Goal: Information Seeking & Learning: Stay updated

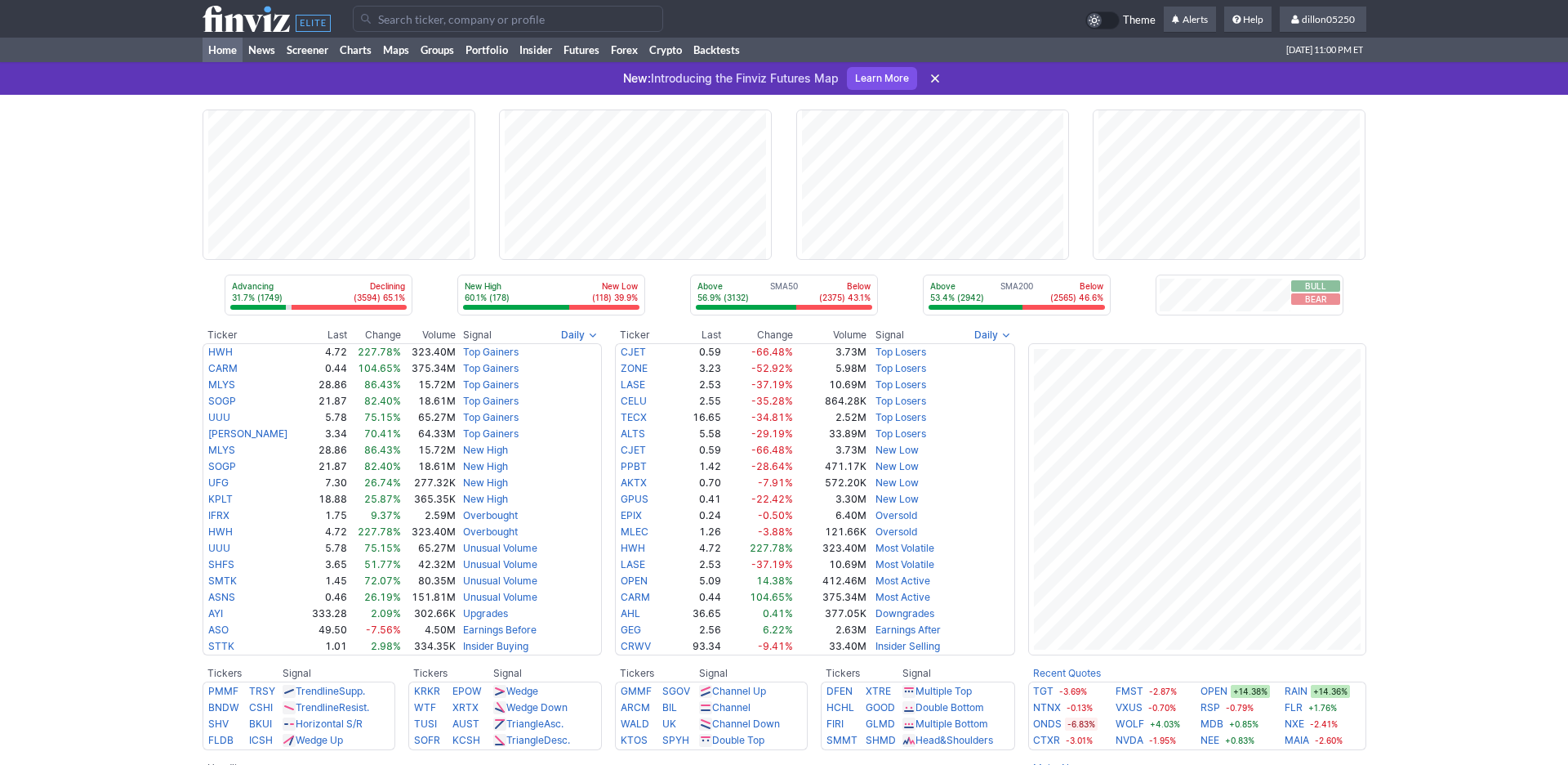
click at [410, 29] on input "Search" at bounding box center [508, 19] width 310 height 26
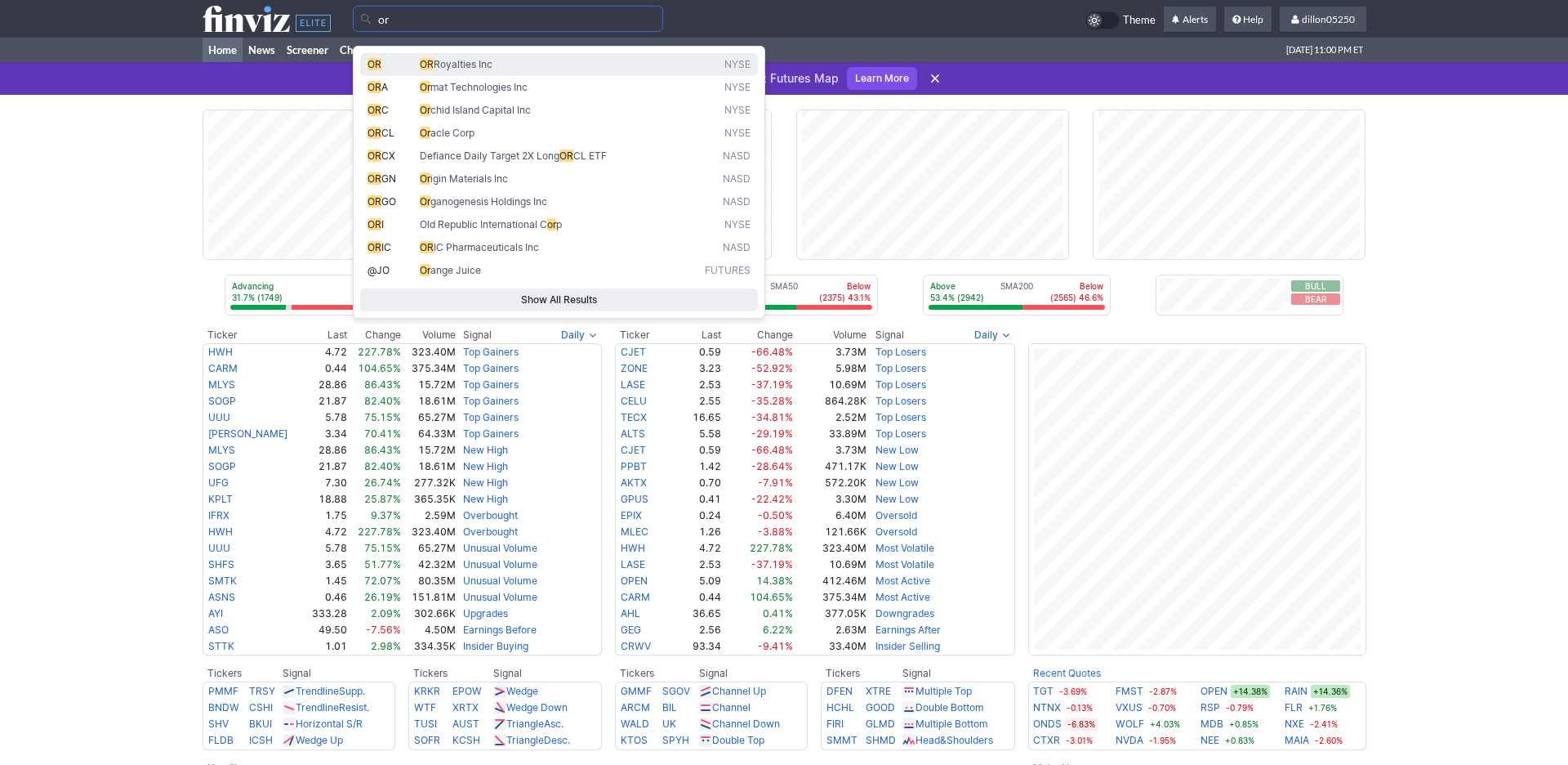
click at [379, 69] on span "OR" at bounding box center [374, 64] width 14 height 12
type input "OR"
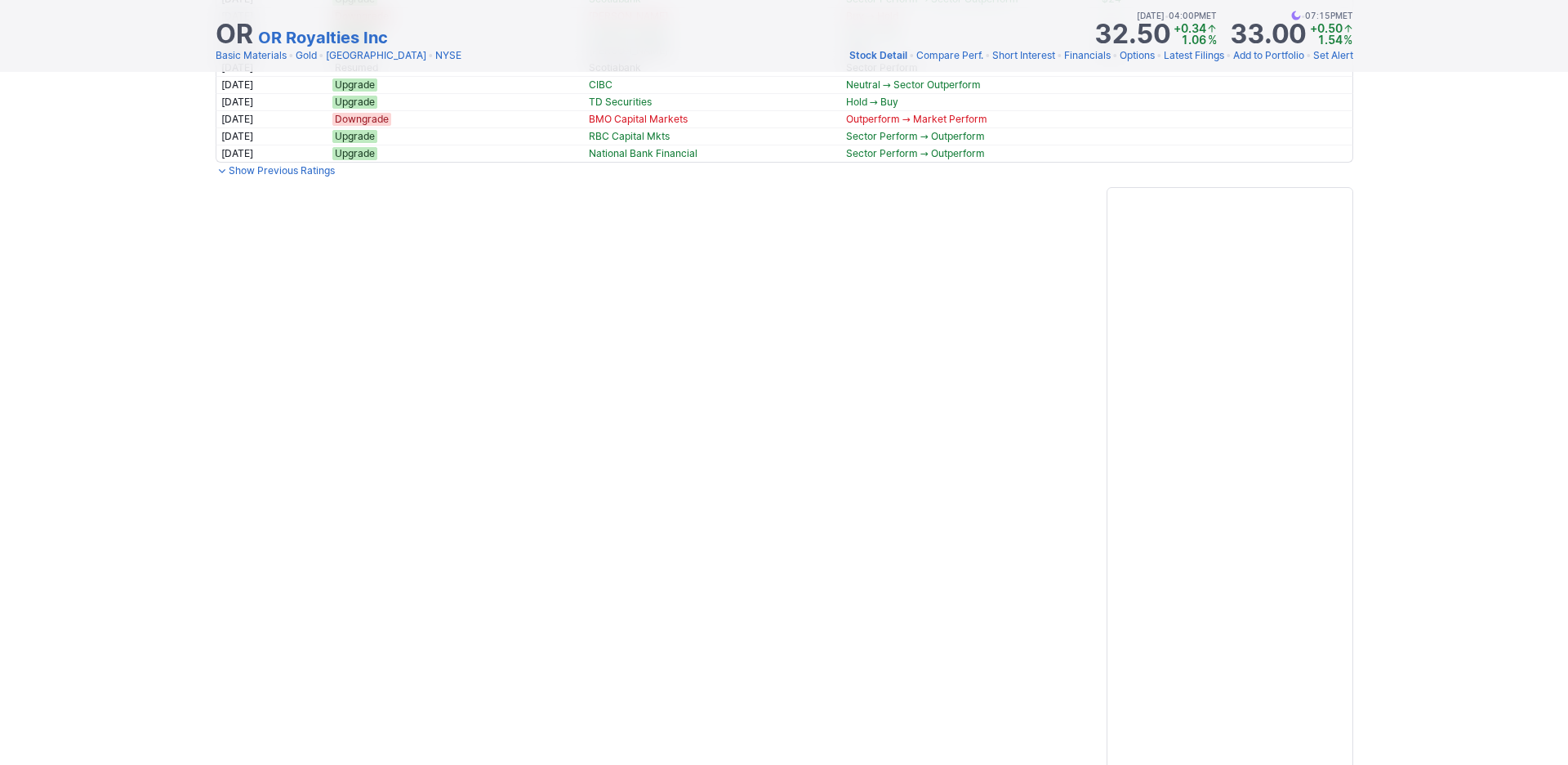
scroll to position [1618, 0]
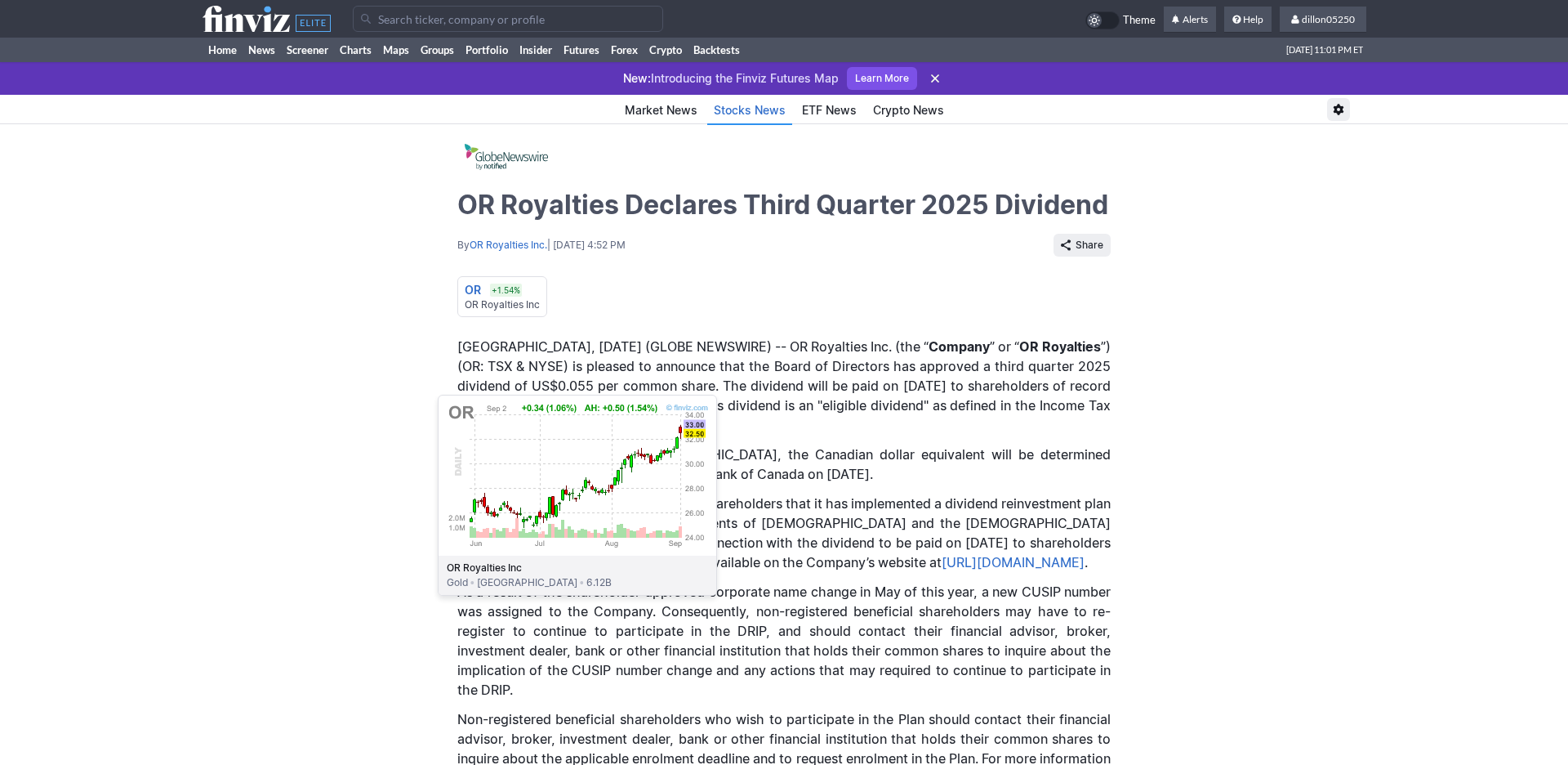
click at [465, 298] on div "OR" at bounding box center [473, 290] width 17 height 17
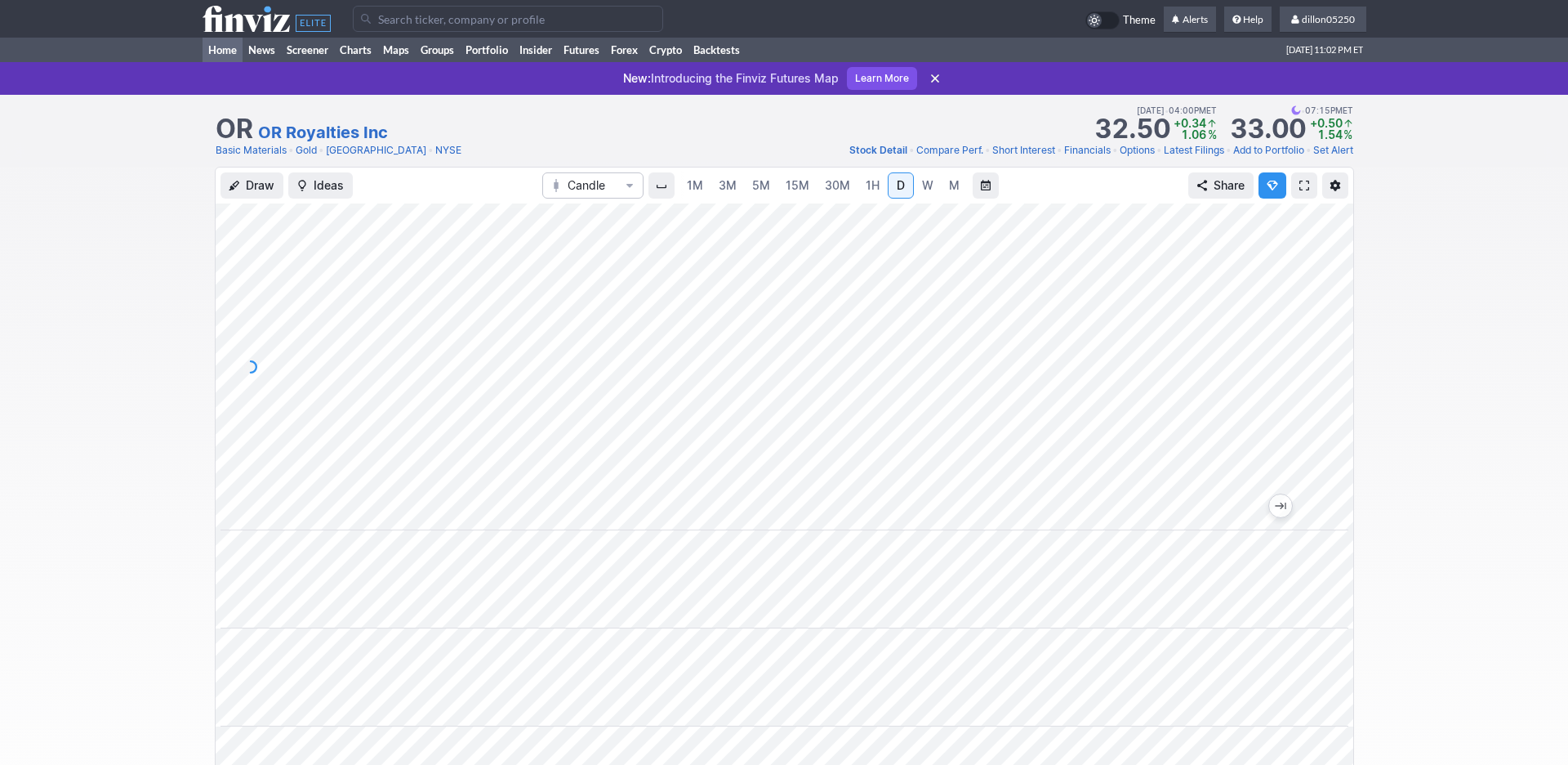
click at [224, 62] on link "Home" at bounding box center [222, 50] width 40 height 25
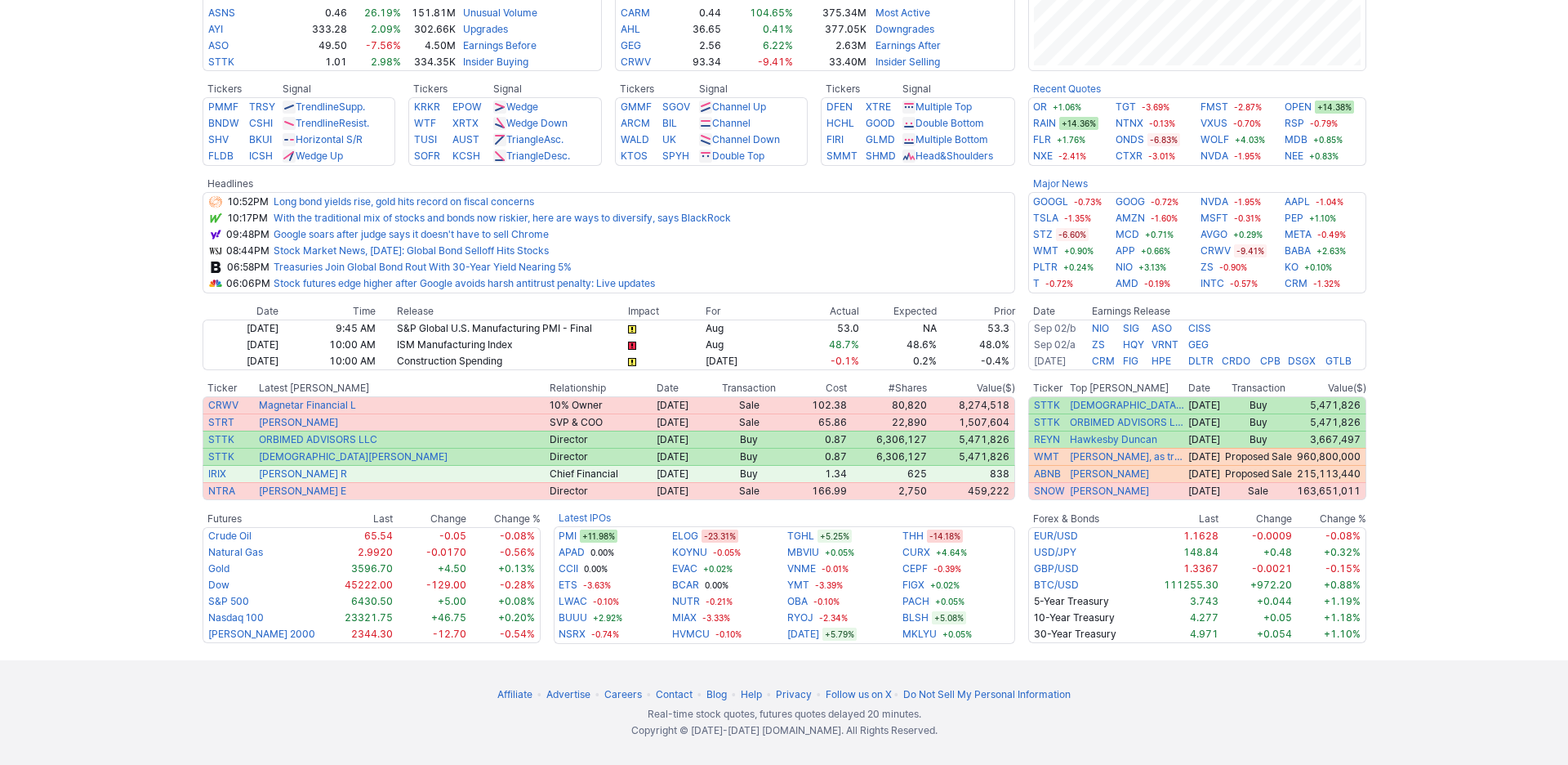
scroll to position [698, 0]
drag, startPoint x: 1102, startPoint y: 268, endPoint x: 1005, endPoint y: 326, distance: 113.0
click at [1005, 293] on tr "Tickers Signal PMMF TRSY Trendline TL Supp. BNDW CSHI Trendline TL Resist. SHV …" at bounding box center [784, 187] width 1163 height 212
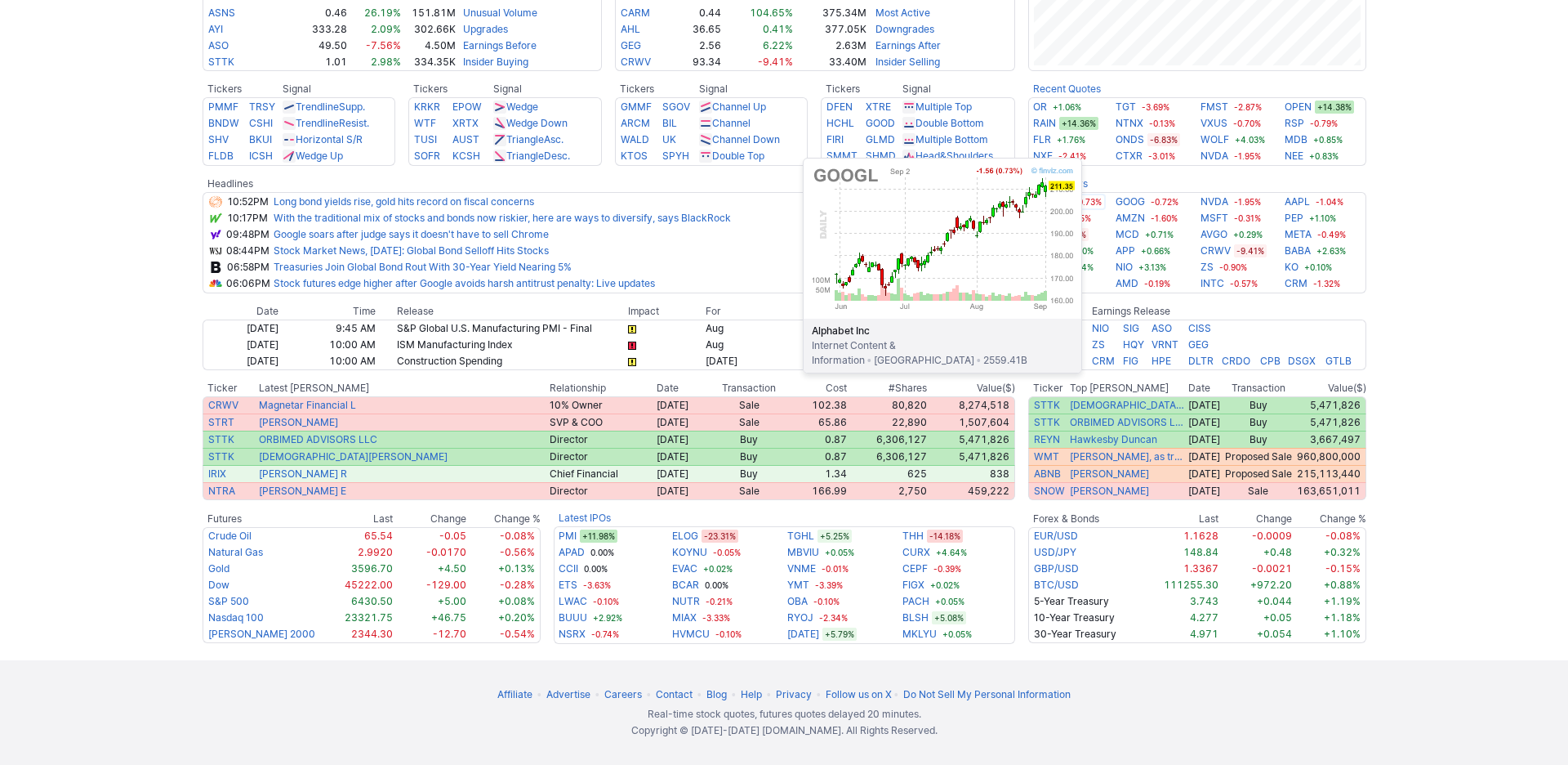
click at [1068, 210] on link "GOOGL" at bounding box center [1050, 202] width 36 height 17
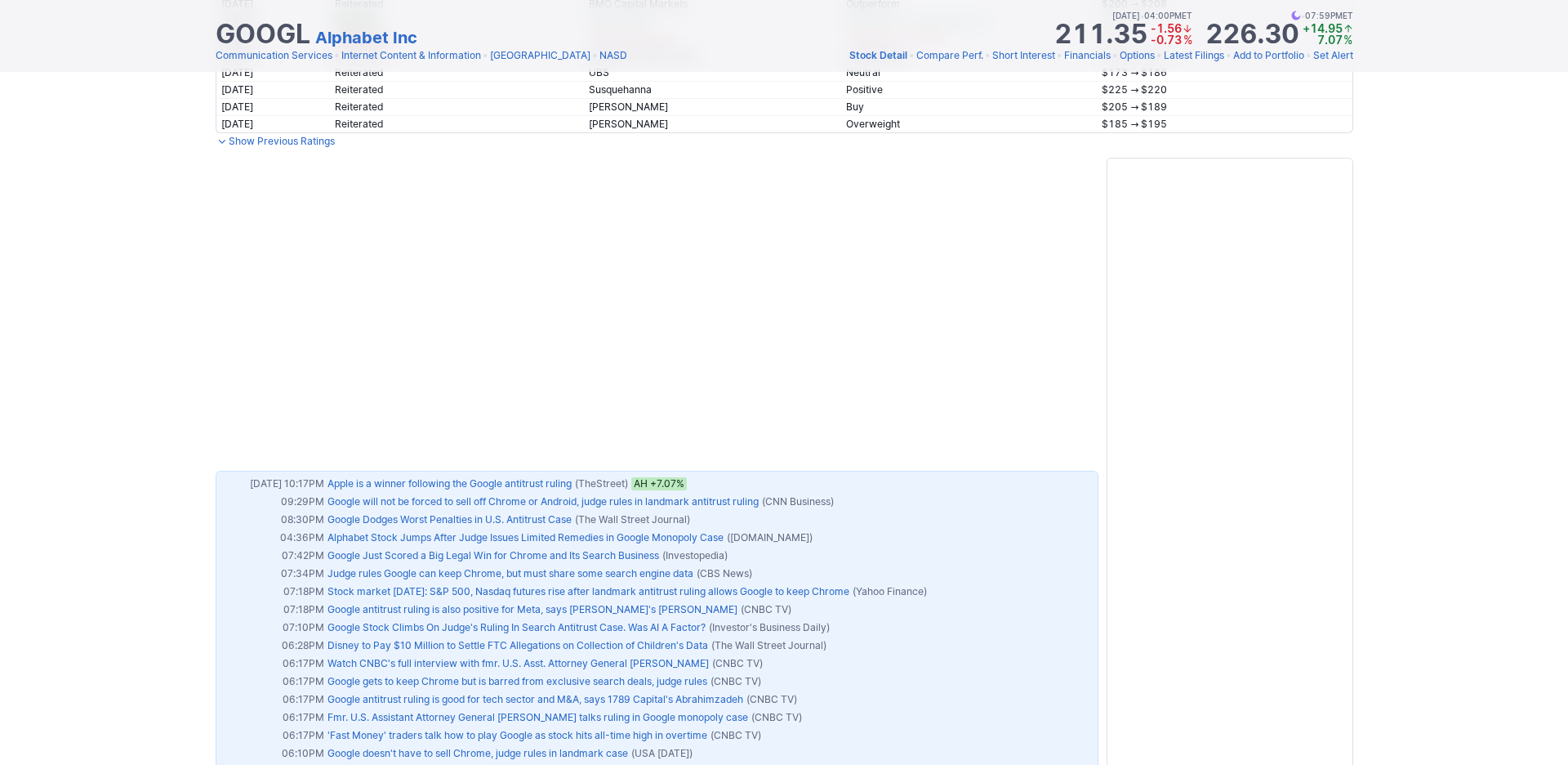
scroll to position [1691, 0]
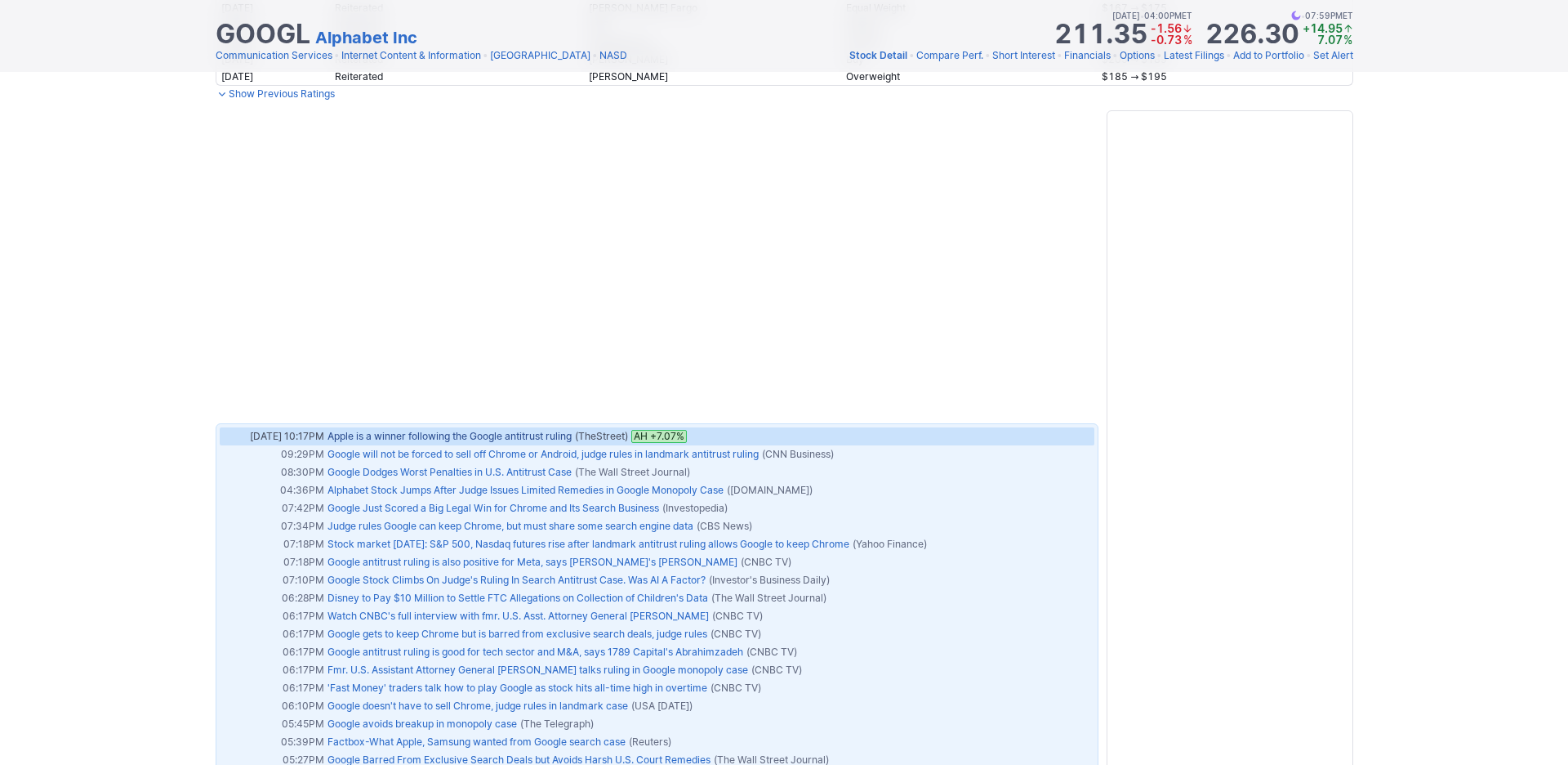
click at [497, 430] on link "Apple is a winner following the Google antitrust ruling" at bounding box center [450, 435] width 244 height 12
